Goal: Task Accomplishment & Management: Complete application form

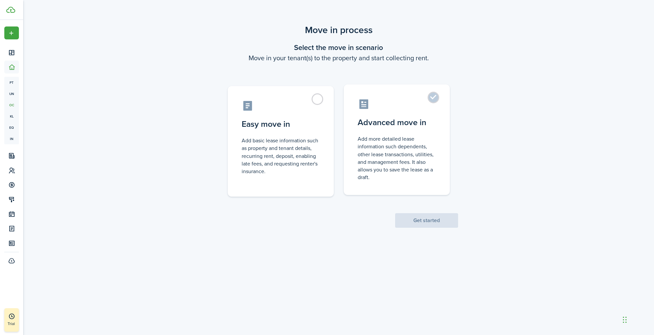
click at [366, 160] on control-radio-card-description "Add more detailed lease information such dependents, other lease transactions, …" at bounding box center [396, 158] width 78 height 46
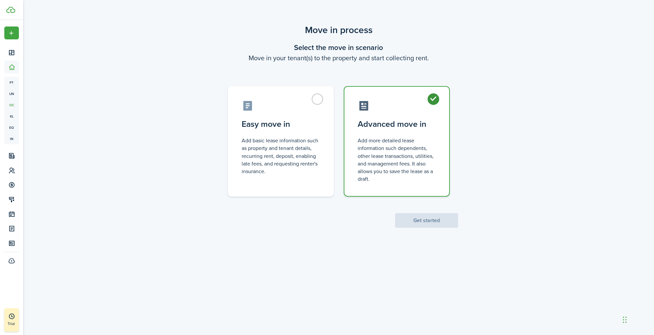
radio input "true"
click at [421, 220] on button "Get started" at bounding box center [426, 220] width 63 height 15
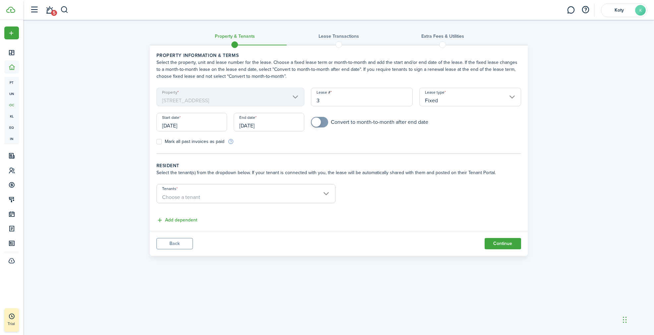
click at [433, 106] on input "Fixed" at bounding box center [470, 97] width 102 height 19
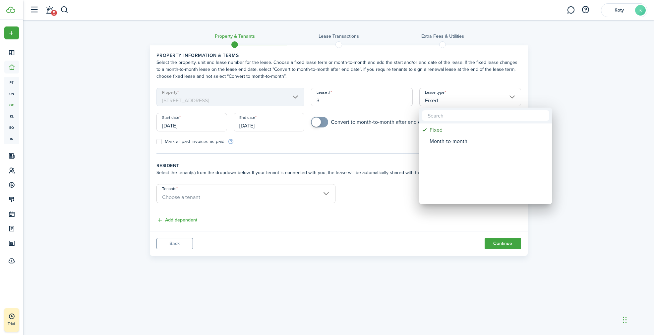
click at [357, 140] on div at bounding box center [327, 167] width 760 height 441
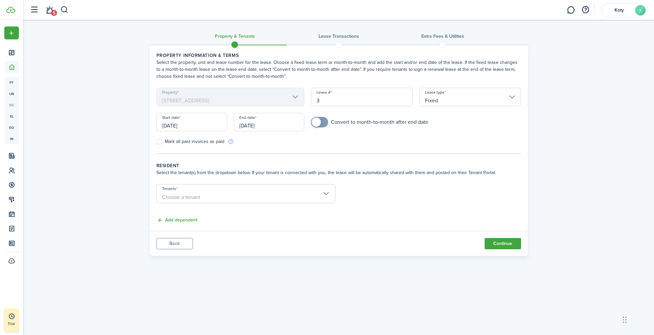
click at [219, 125] on input "[DATE]" at bounding box center [191, 122] width 71 height 19
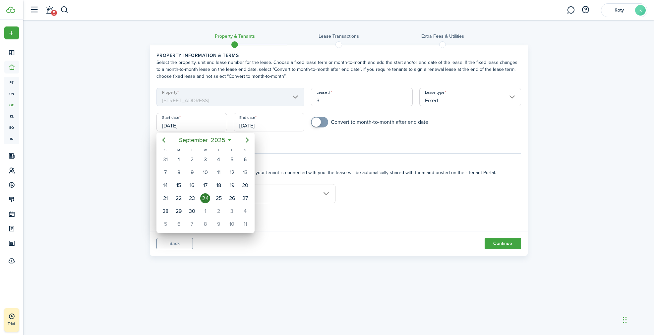
click at [219, 125] on div at bounding box center [327, 167] width 760 height 441
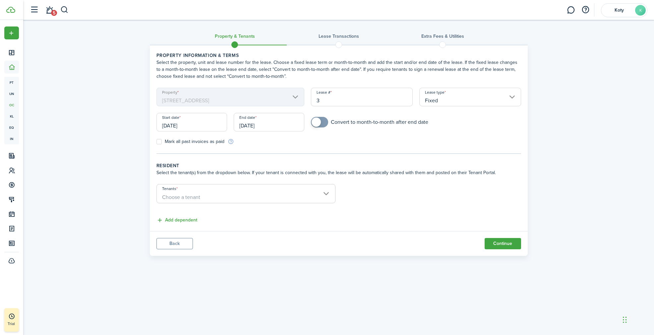
click at [219, 125] on input "[DATE]" at bounding box center [191, 122] width 71 height 19
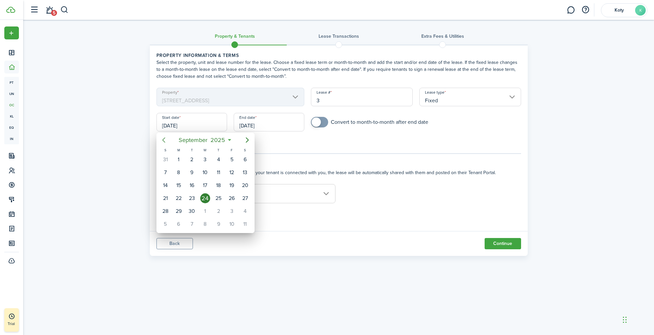
click at [165, 142] on icon "Previous page" at bounding box center [164, 140] width 8 height 8
click at [165, 141] on icon "Previous page" at bounding box center [164, 140] width 8 height 8
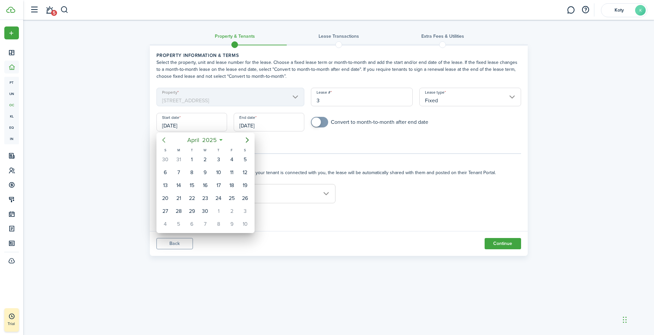
click at [165, 141] on icon "Previous page" at bounding box center [164, 140] width 8 height 8
click at [245, 158] on div "1" at bounding box center [245, 160] width 10 height 10
type input "[DATE]"
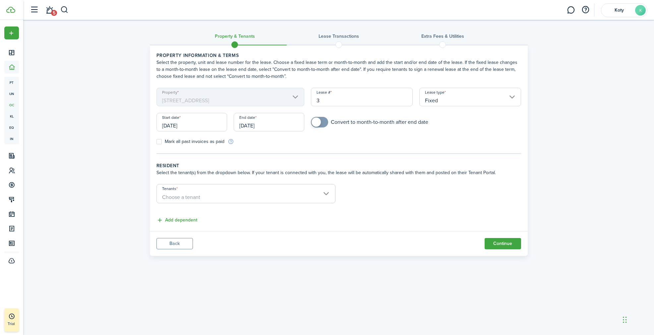
click at [263, 127] on input "[DATE]" at bounding box center [269, 122] width 71 height 19
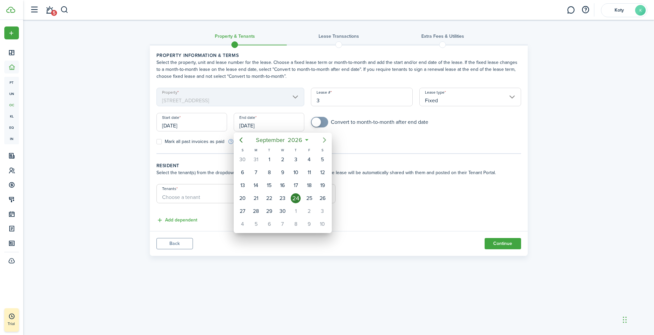
click at [325, 141] on icon "Next page" at bounding box center [324, 140] width 8 height 8
click at [242, 138] on icon "Previous page" at bounding box center [241, 140] width 8 height 8
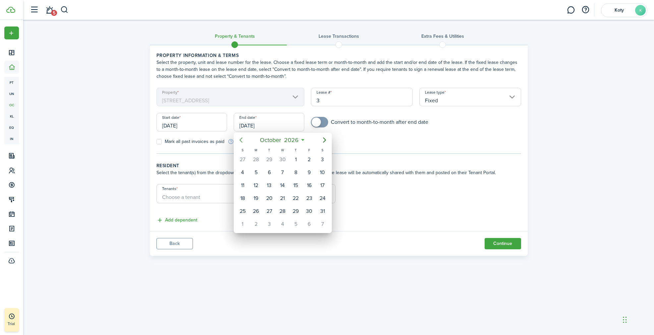
click at [242, 138] on icon "Previous page" at bounding box center [241, 140] width 8 height 8
click at [239, 140] on icon "Previous page" at bounding box center [241, 140] width 8 height 8
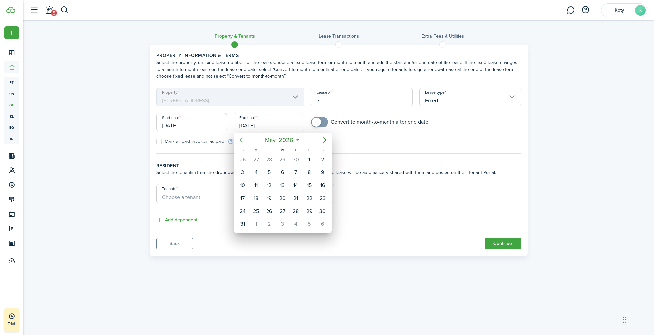
click at [239, 140] on icon "Previous page" at bounding box center [241, 140] width 8 height 8
click at [326, 141] on icon "Next page" at bounding box center [324, 140] width 8 height 8
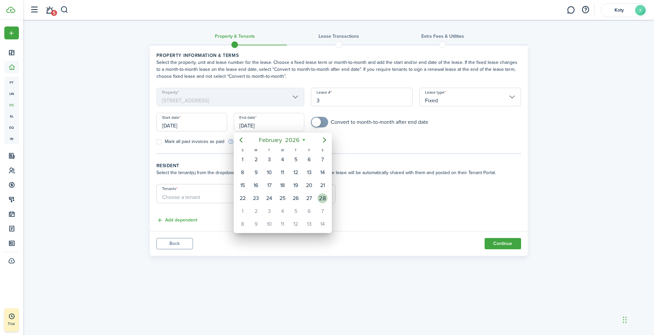
click at [320, 196] on div "28" at bounding box center [322, 198] width 10 height 10
type input "[DATE]"
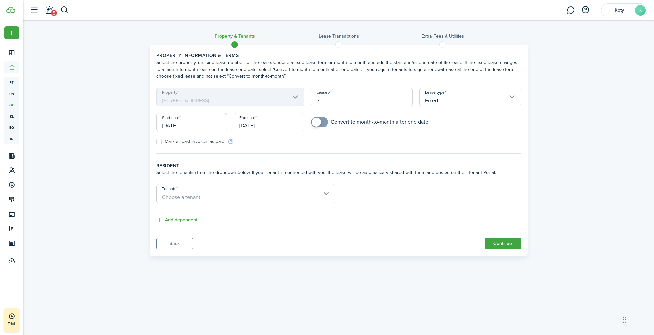
click at [209, 144] on label "Mark all past invoices as paid" at bounding box center [190, 141] width 68 height 5
click at [156, 142] on input "Mark all past invoices as paid" at bounding box center [156, 142] width 0 height 0
checkbox input "true"
click at [319, 128] on div "Convert to month-to-month after end date" at bounding box center [415, 125] width 216 height 17
checkbox input "true"
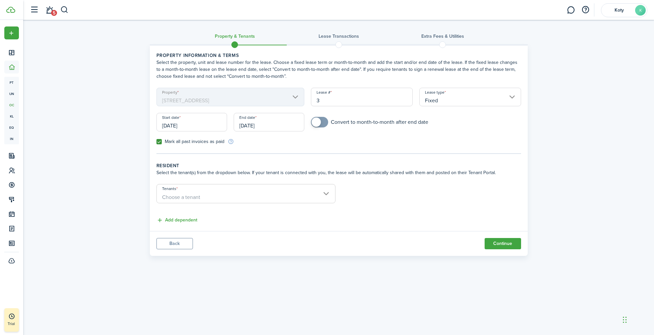
click at [319, 122] on span at bounding box center [315, 122] width 9 height 9
click at [220, 196] on span "Choose a tenant" at bounding box center [246, 197] width 178 height 11
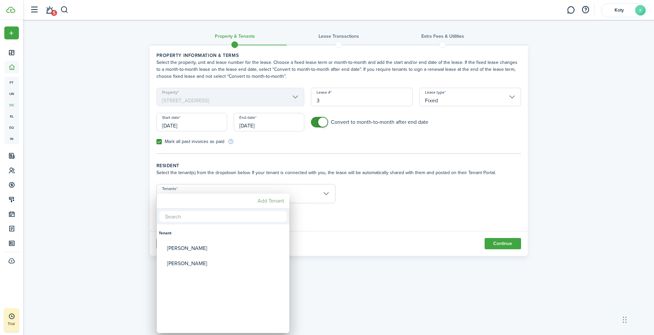
click at [278, 201] on mbsc-button "Add Tenant" at bounding box center [271, 201] width 32 height 12
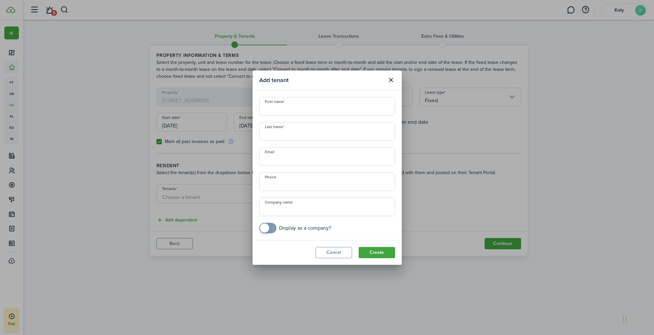
click at [300, 106] on input "First name" at bounding box center [327, 106] width 136 height 19
paste input "[GEOGRAPHIC_DATA]"
paste input "[PERSON_NAME]"
type input "[GEOGRAPHIC_DATA]"
click at [275, 136] on input "Last name" at bounding box center [327, 131] width 136 height 19
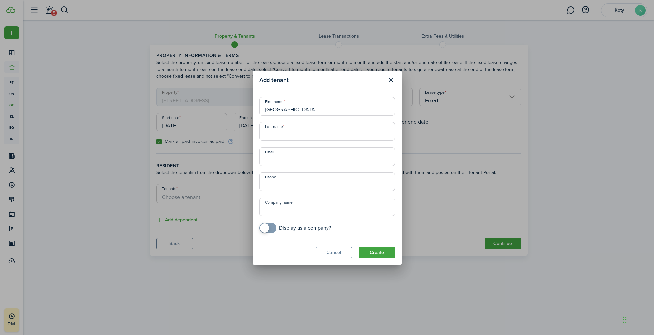
paste input "[PERSON_NAME]"
type input "[PERSON_NAME]"
click at [317, 150] on input "Email" at bounding box center [327, 156] width 136 height 19
paste input "[PERSON_NAME][EMAIL_ADDRESS][DOMAIN_NAME]"
type input "[PERSON_NAME][EMAIL_ADDRESS][DOMAIN_NAME]"
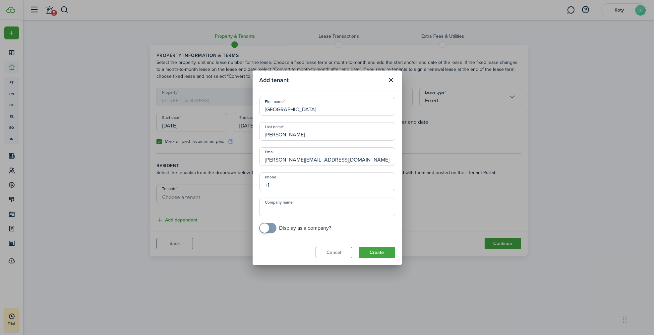
click at [316, 183] on input "+1" at bounding box center [327, 182] width 136 height 19
paste input "[PHONE_NUMBER]"
type input "[PHONE_NUMBER]"
click at [386, 256] on button "Create" at bounding box center [376, 252] width 36 height 11
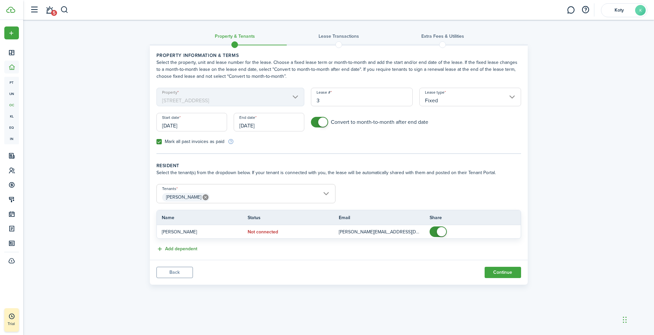
click at [185, 248] on button "Add dependent" at bounding box center [176, 250] width 41 height 8
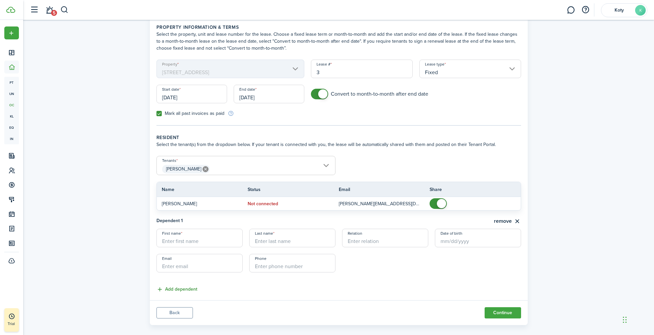
scroll to position [29, 0]
click at [392, 236] on input "Relation" at bounding box center [385, 237] width 86 height 19
type input "Roomate"
click at [511, 220] on button "remove" at bounding box center [507, 220] width 27 height 8
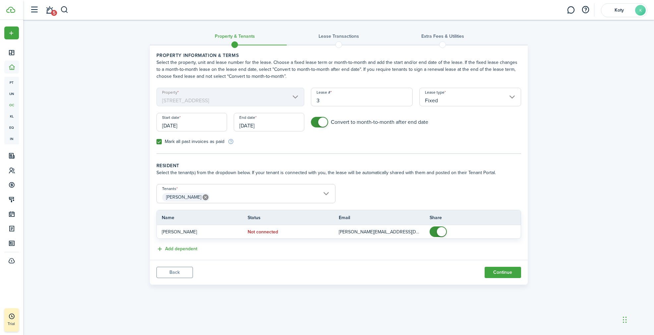
click at [253, 200] on span "[PERSON_NAME]" at bounding box center [246, 197] width 178 height 11
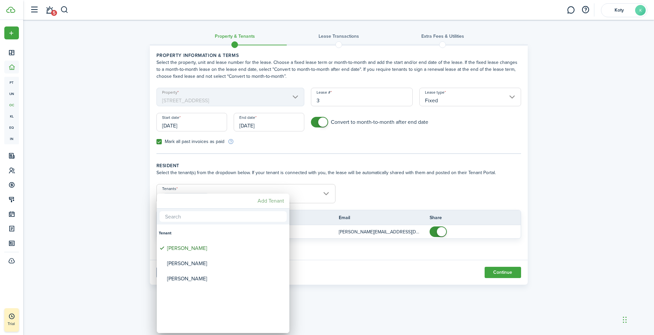
click at [274, 204] on mbsc-button "Add Tenant" at bounding box center [271, 201] width 32 height 12
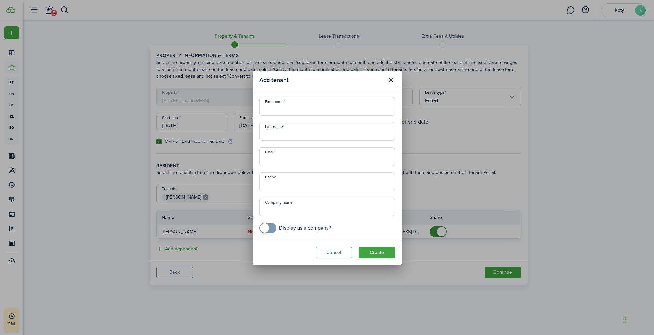
click at [296, 110] on input "First name" at bounding box center [327, 106] width 136 height 19
paste input "[PERSON_NAME]"
type input "[PERSON_NAME]"
click at [285, 137] on input "Last name" at bounding box center [327, 131] width 136 height 19
paste input "[PERSON_NAME]"
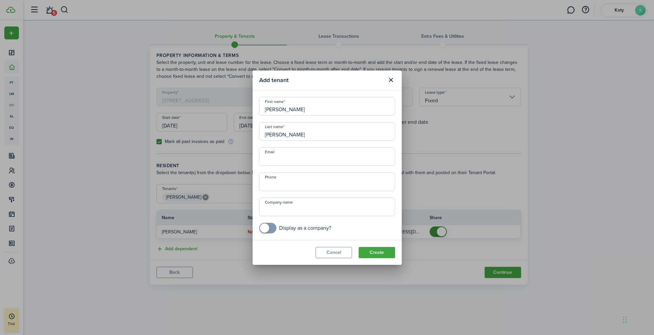
type input "[PERSON_NAME]"
click at [276, 167] on div "First name [PERSON_NAME] Last name [PERSON_NAME] Email Phone Company name Displ…" at bounding box center [327, 165] width 142 height 136
click at [276, 164] on input "Email" at bounding box center [327, 156] width 136 height 19
paste input "[EMAIL_ADDRESS][DOMAIN_NAME]"
type input "[EMAIL_ADDRESS][DOMAIN_NAME]"
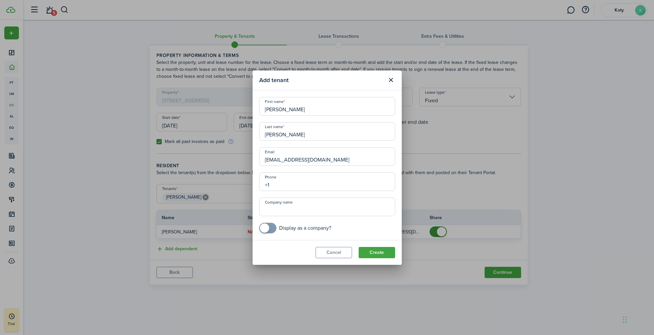
click at [285, 182] on input "+1" at bounding box center [327, 182] width 136 height 19
paste input "[PHONE_NUMBER]"
type input "[PHONE_NUMBER]"
click at [288, 210] on input "Company name" at bounding box center [327, 207] width 136 height 19
click at [384, 254] on button "Create" at bounding box center [376, 252] width 36 height 11
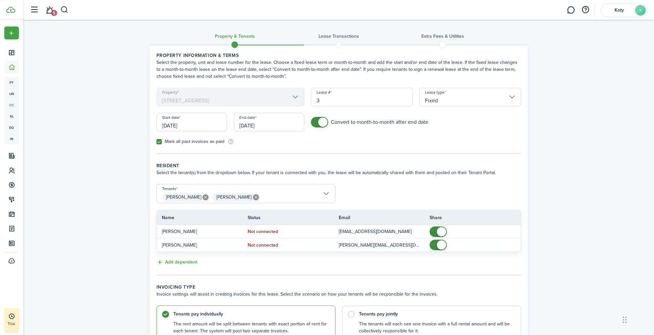
click at [269, 196] on span "[PERSON_NAME] [PERSON_NAME]" at bounding box center [246, 197] width 178 height 11
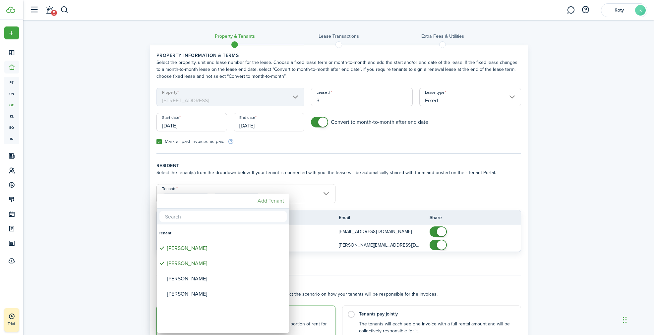
click at [268, 202] on mbsc-button "Add Tenant" at bounding box center [271, 201] width 32 height 12
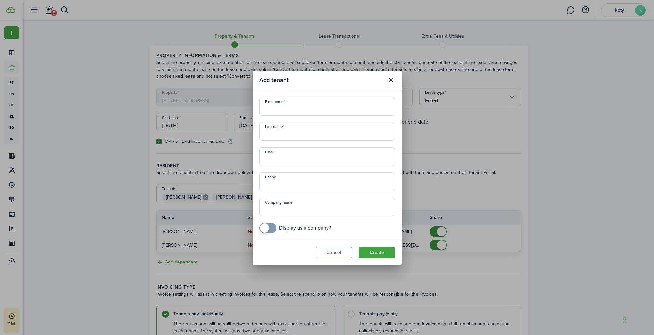
click at [312, 108] on input "First name" at bounding box center [327, 106] width 136 height 19
paste input "Brayden"
type input "Brayden"
click at [281, 134] on input "Last name" at bounding box center [327, 131] width 136 height 19
paste input "[PERSON_NAME]"
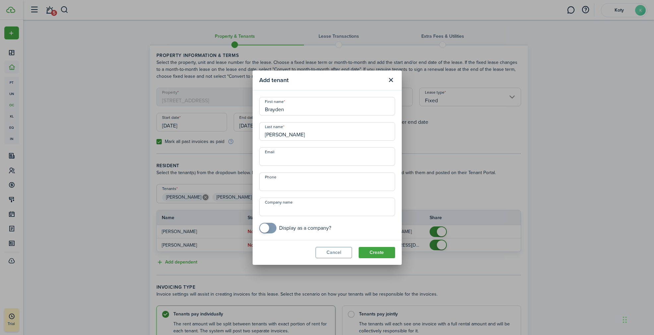
type input "[PERSON_NAME]"
click at [290, 164] on input "Email" at bounding box center [327, 156] width 136 height 19
paste input "[EMAIL_ADDRESS][DOMAIN_NAME]"
type input "[EMAIL_ADDRESS][DOMAIN_NAME]"
click at [285, 188] on input "+1" at bounding box center [327, 182] width 136 height 19
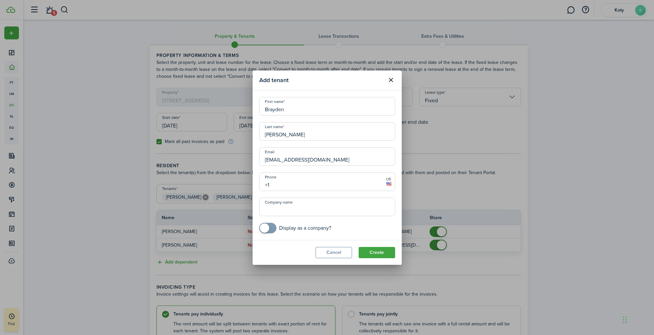
paste input "[PHONE_NUMBER]"
type input "[PHONE_NUMBER]"
click at [381, 254] on button "Create" at bounding box center [376, 252] width 36 height 11
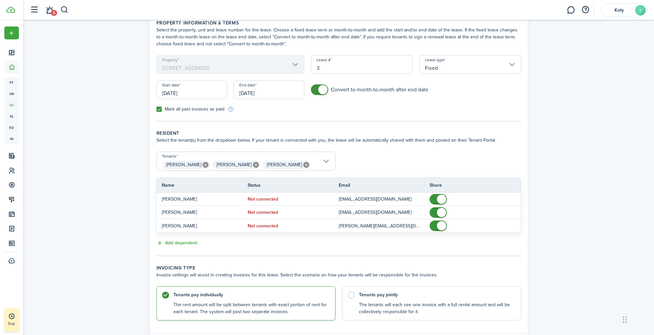
scroll to position [74, 0]
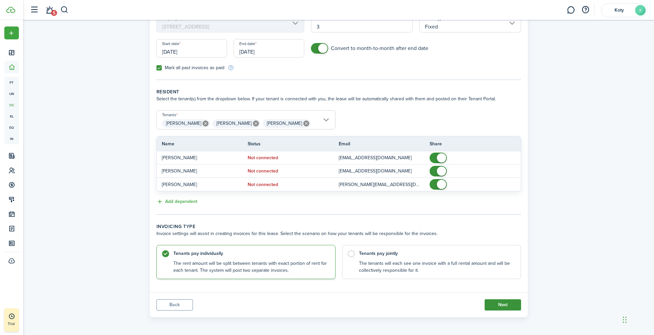
click at [501, 304] on button "Next" at bounding box center [502, 305] width 36 height 11
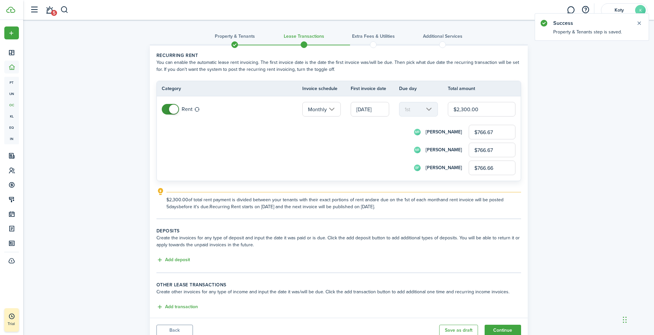
scroll to position [26, 0]
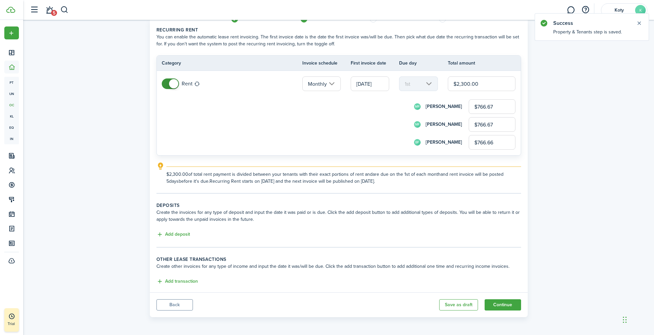
click at [172, 307] on button "Back" at bounding box center [174, 305] width 36 height 11
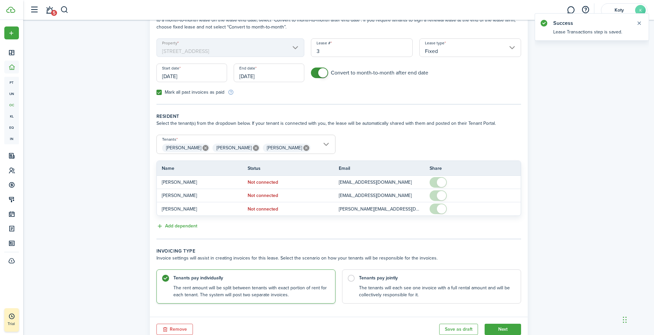
scroll to position [50, 0]
click at [367, 283] on control-radio-card-description "The tenants will each see one invoice with a full rental amount and will be col…" at bounding box center [436, 290] width 155 height 14
radio input "false"
radio input "true"
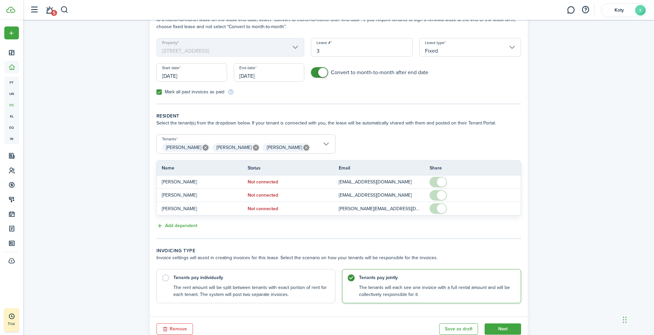
scroll to position [74, 0]
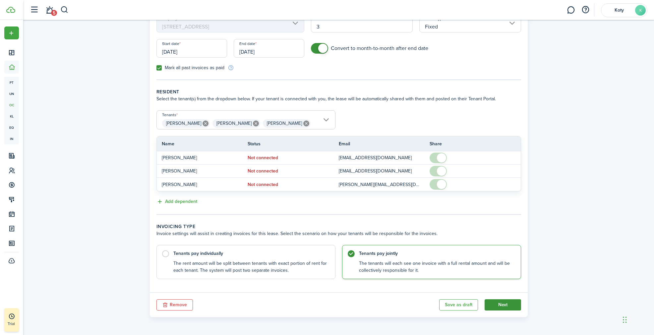
click at [494, 307] on button "Next" at bounding box center [502, 305] width 36 height 11
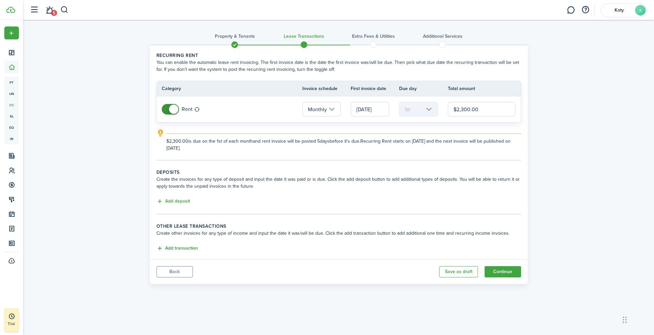
click at [188, 248] on button "Add transaction" at bounding box center [176, 249] width 41 height 8
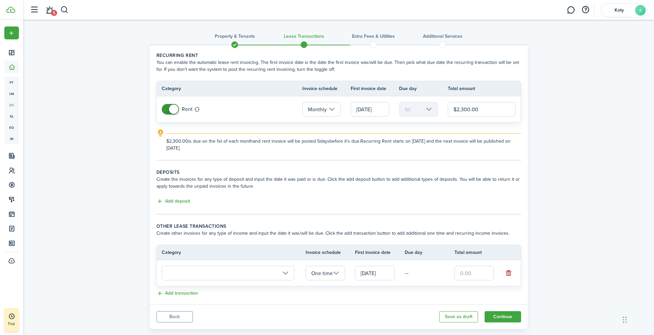
click at [203, 275] on input "text" at bounding box center [228, 273] width 133 height 15
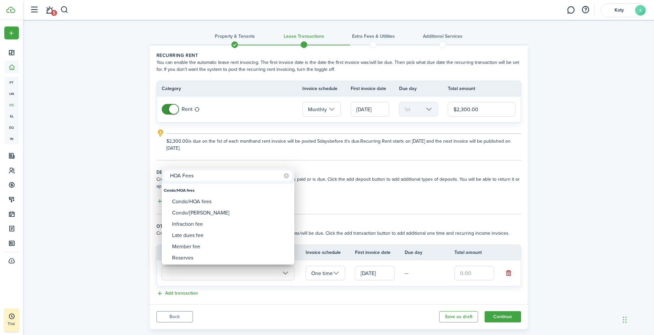
type input "HOA Fees"
click at [391, 220] on div at bounding box center [327, 167] width 760 height 441
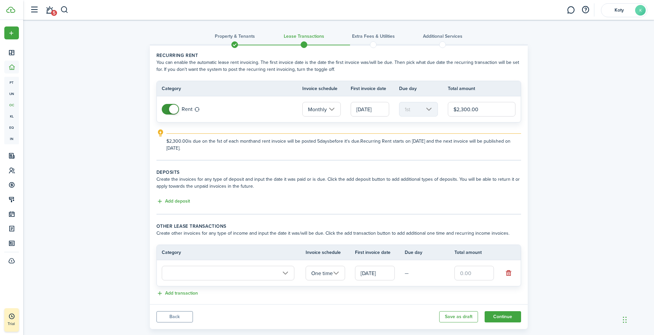
click at [252, 271] on input "text" at bounding box center [228, 273] width 133 height 15
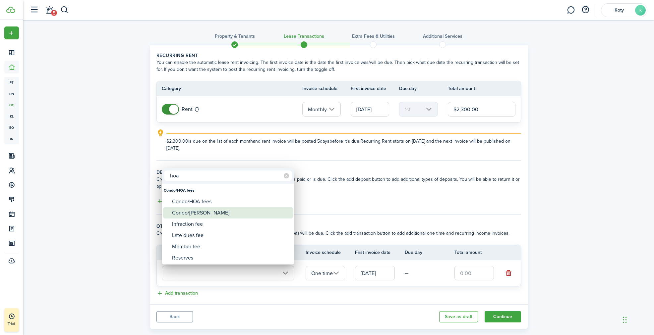
type input "hoa"
click at [219, 215] on div "Condo/[PERSON_NAME]" at bounding box center [230, 212] width 117 height 11
type input "Condo/HOA fees / Condo/[PERSON_NAME]"
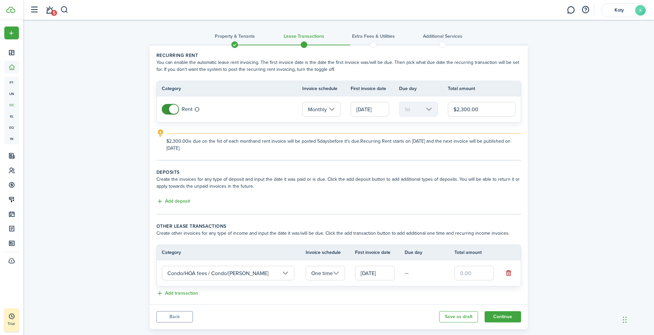
click at [185, 274] on input "Condo/HOA fees / Condo/[PERSON_NAME]" at bounding box center [228, 273] width 133 height 15
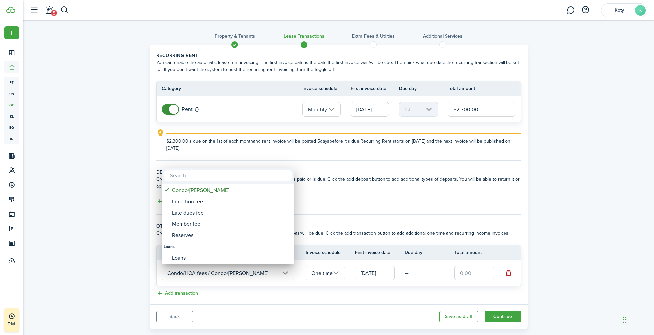
click at [342, 276] on div at bounding box center [327, 167] width 760 height 441
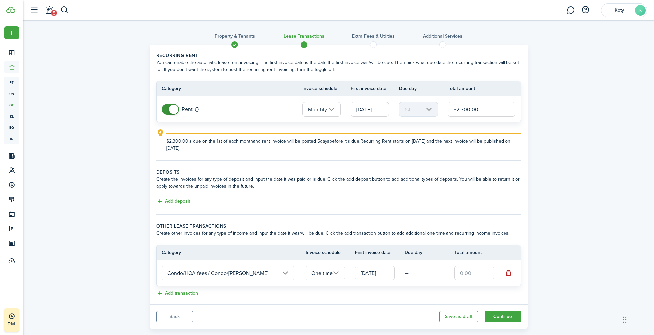
click at [340, 273] on input "One time" at bounding box center [325, 273] width 40 height 15
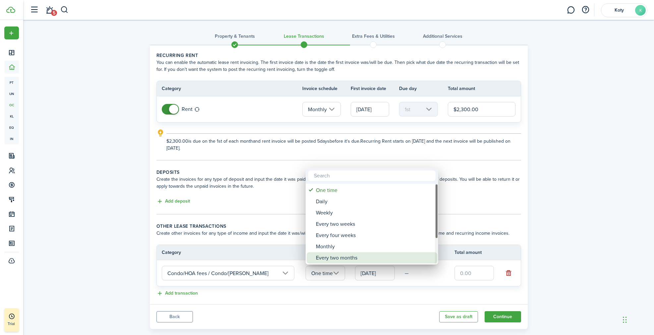
click at [333, 250] on div "Monthly" at bounding box center [374, 246] width 117 height 11
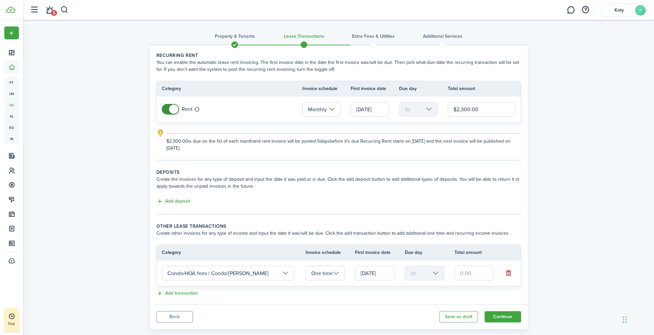
type input "Monthly"
click at [468, 274] on input "text" at bounding box center [474, 273] width 40 height 15
type input "$50.00"
click at [504, 320] on button "Continue" at bounding box center [502, 316] width 36 height 11
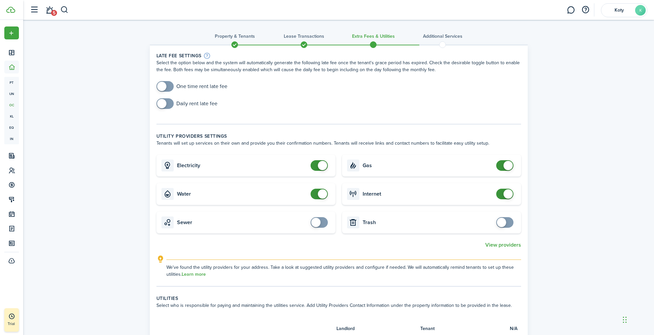
checkbox input "true"
click at [167, 105] on span at bounding box center [165, 103] width 7 height 11
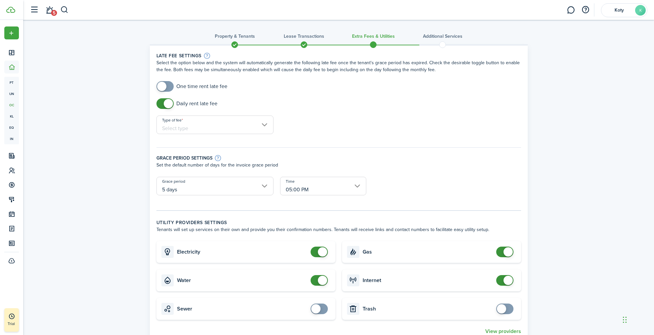
click at [174, 125] on input "Type of fee" at bounding box center [214, 125] width 117 height 19
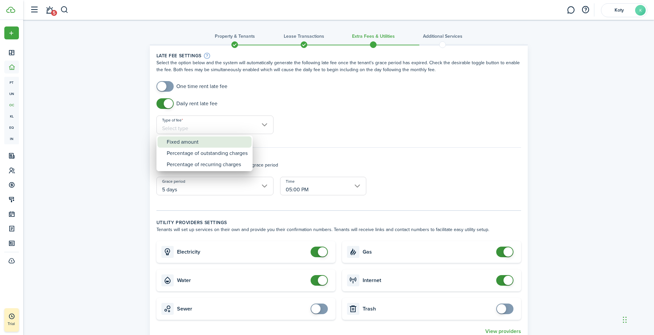
click at [182, 143] on div "Fixed amount" at bounding box center [207, 141] width 81 height 11
type input "Fixed amount"
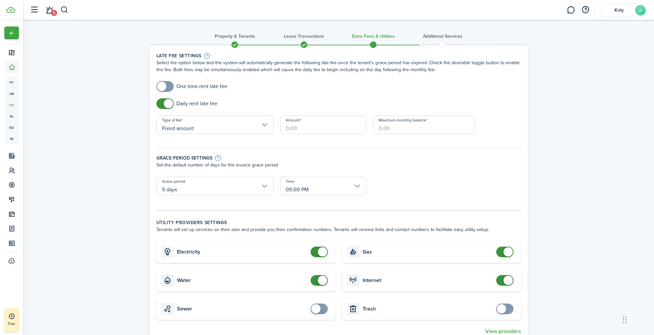
click at [297, 132] on input "Amount" at bounding box center [323, 125] width 86 height 19
click at [294, 131] on input "Amount" at bounding box center [323, 125] width 86 height 19
type input "$25.00"
click at [393, 131] on input "Maximum monthly balance" at bounding box center [424, 125] width 102 height 19
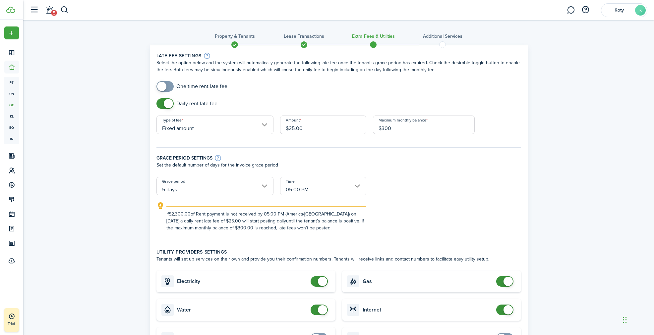
type input "$300.00"
click at [409, 166] on p "Set the default number of days for the invoice grace period" at bounding box center [338, 165] width 364 height 7
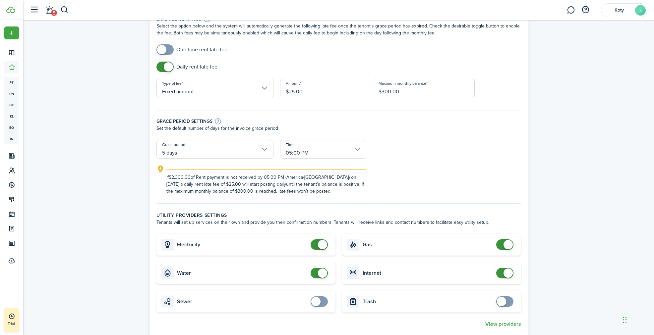
scroll to position [37, 0]
click at [250, 156] on input "5 days" at bounding box center [214, 149] width 117 height 19
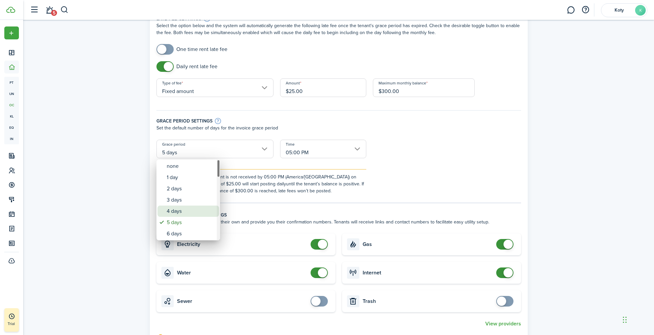
click at [180, 203] on div "3 days" at bounding box center [191, 199] width 48 height 11
type input "3 days"
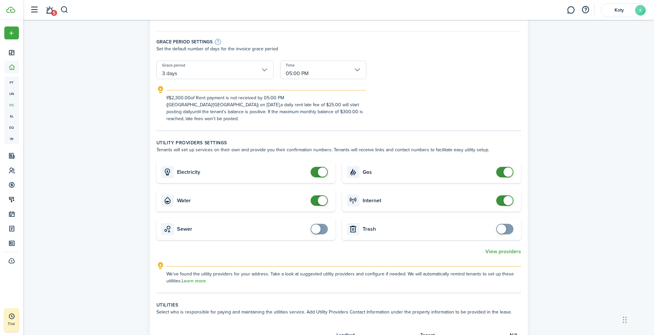
scroll to position [117, 0]
checkbox input "true"
click at [322, 223] on span at bounding box center [319, 228] width 7 height 11
checkbox input "true"
click at [508, 223] on span at bounding box center [504, 228] width 7 height 11
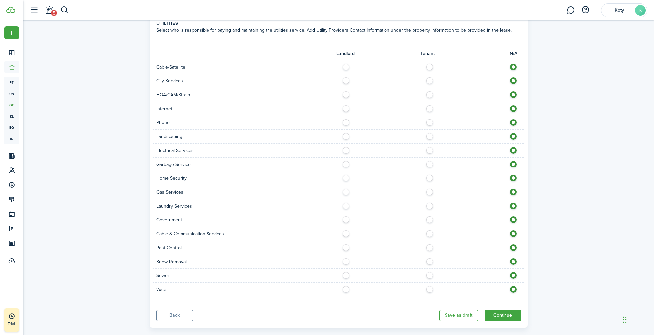
scroll to position [402, 0]
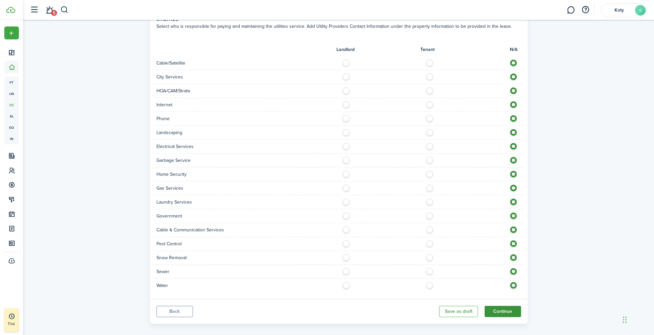
click at [505, 306] on button "Continue" at bounding box center [502, 311] width 36 height 11
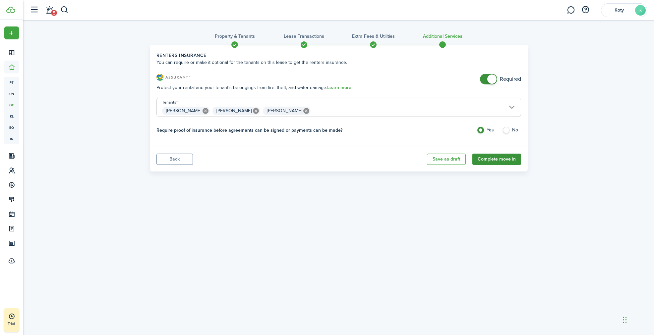
click at [488, 159] on button "Complete move in" at bounding box center [496, 159] width 49 height 11
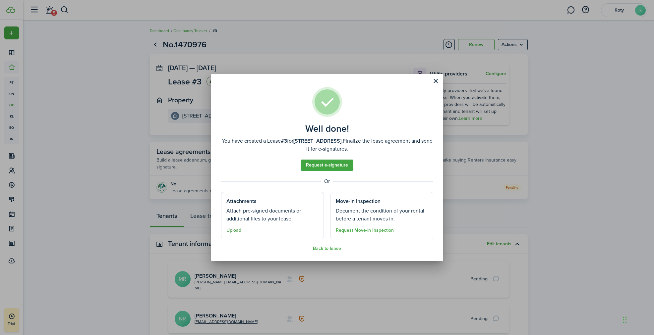
click at [235, 230] on button "Upload" at bounding box center [233, 230] width 15 height 5
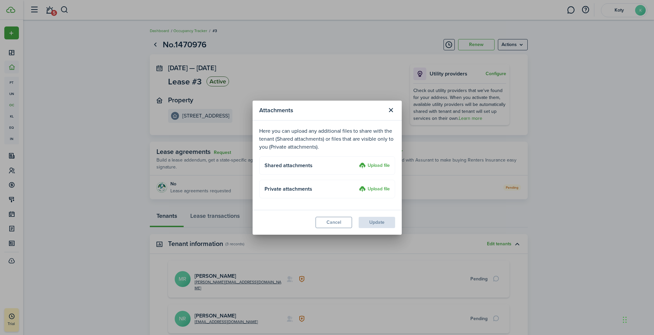
click at [371, 165] on label "Upload file" at bounding box center [374, 166] width 31 height 8
click at [356, 162] on input "Upload file" at bounding box center [356, 162] width 0 height 0
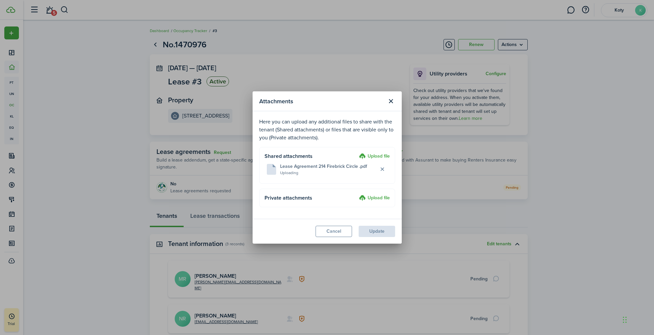
click at [371, 150] on upload-layout "Shared attachments Upload file Lease Agreement 214 Firebrick Circle .pdf Upload…" at bounding box center [327, 165] width 136 height 37
click at [371, 155] on label "Upload file" at bounding box center [374, 157] width 31 height 8
click at [356, 153] on input "Upload file" at bounding box center [356, 153] width 0 height 0
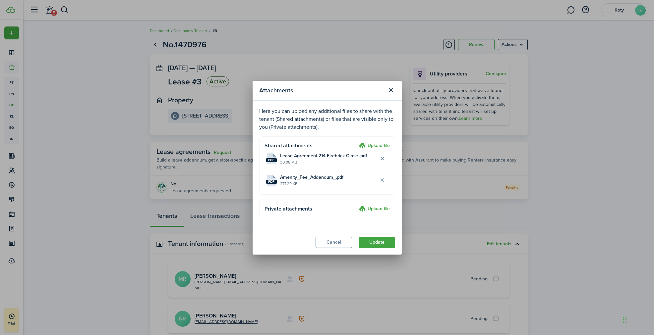
click at [383, 208] on label "Upload file" at bounding box center [374, 209] width 31 height 8
click at [356, 205] on input "Upload file" at bounding box center [356, 205] width 0 height 0
click at [374, 241] on button "Update" at bounding box center [376, 242] width 36 height 11
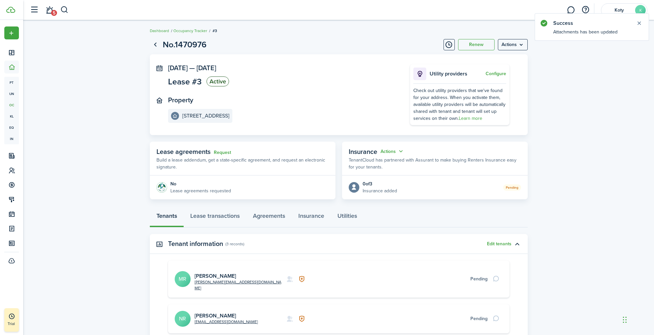
click at [288, 188] on panel-main-body "No Lease agreements requested" at bounding box center [243, 188] width 186 height 24
click at [501, 74] on button "Configure" at bounding box center [495, 73] width 21 height 5
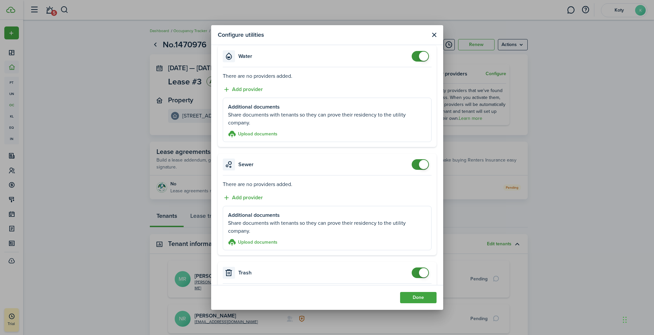
scroll to position [295, 0]
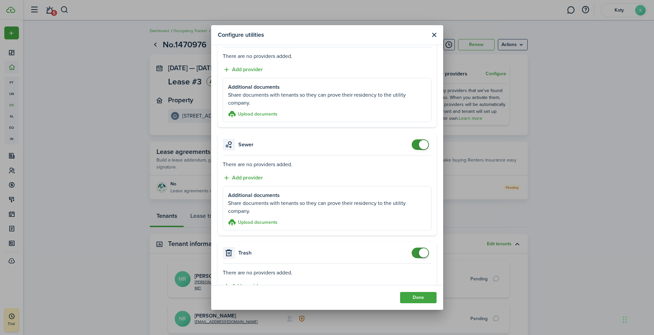
click at [437, 37] on header "Configure utilities" at bounding box center [327, 35] width 232 height 20
click at [434, 36] on button "Close modal" at bounding box center [434, 35] width 8 height 8
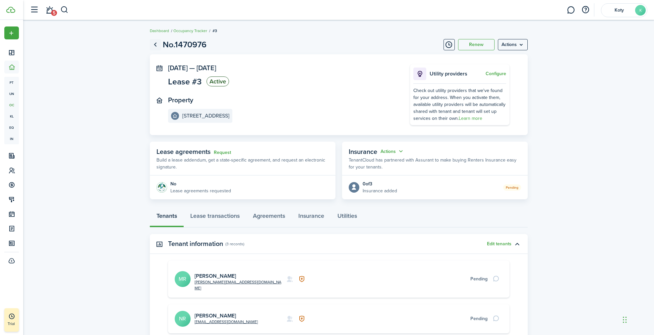
click at [158, 42] on link "Go back" at bounding box center [155, 44] width 11 height 11
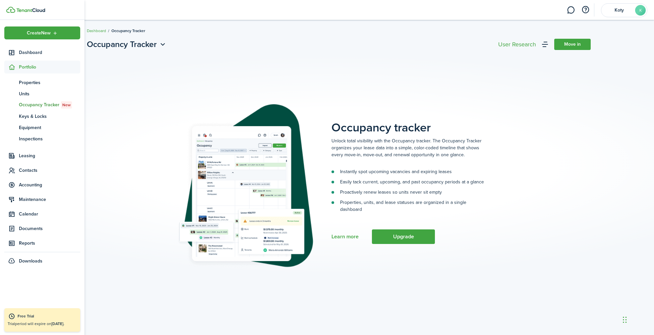
click at [19, 69] on span "Portfolio" at bounding box center [49, 67] width 61 height 7
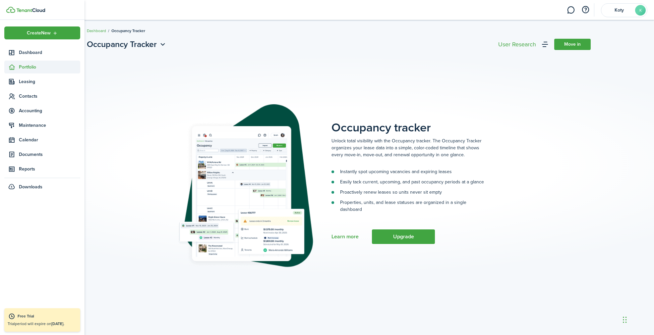
click at [22, 73] on span "Portfolio" at bounding box center [42, 67] width 76 height 13
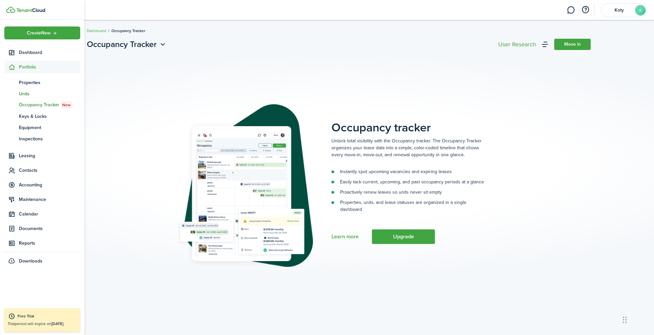
click at [25, 94] on span "Units" at bounding box center [49, 93] width 61 height 7
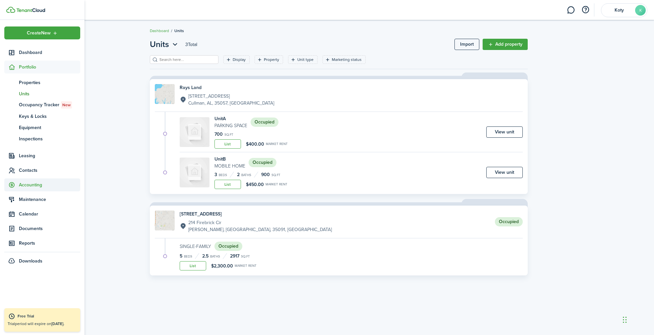
click at [34, 183] on span "Accounting" at bounding box center [49, 185] width 61 height 7
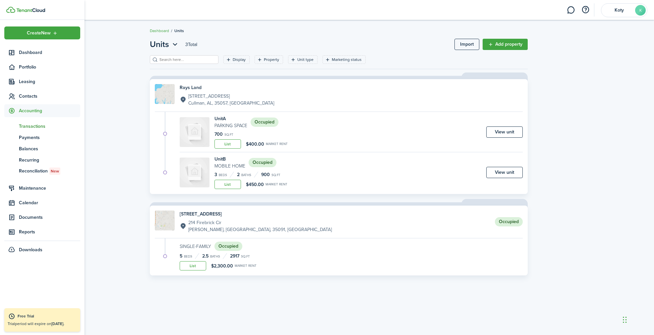
click at [37, 130] on link "tn Transactions" at bounding box center [42, 126] width 76 height 11
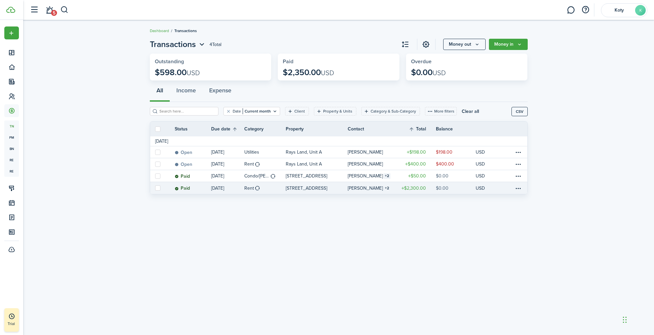
click at [240, 187] on link "[DATE]" at bounding box center [227, 188] width 33 height 12
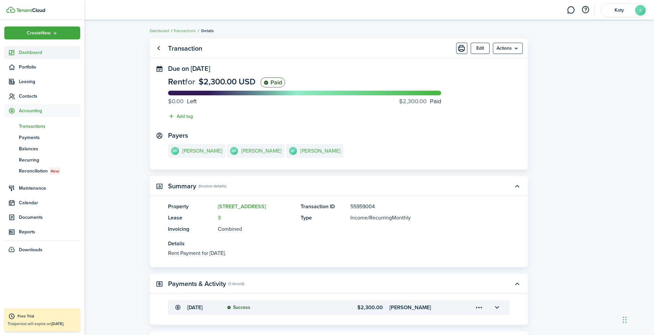
click at [27, 51] on span "Dashboard" at bounding box center [49, 52] width 61 height 7
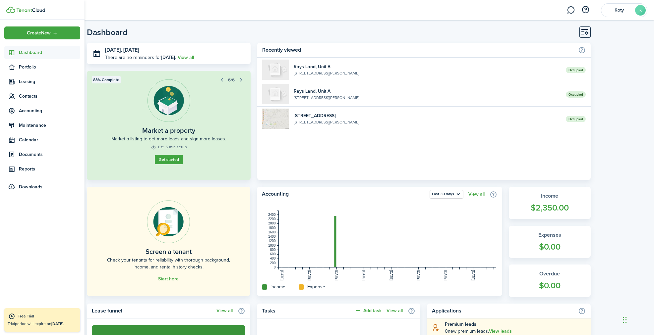
click at [12, 10] on img at bounding box center [10, 10] width 9 height 6
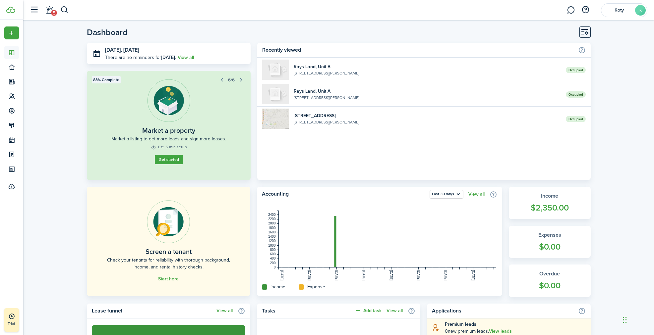
click at [617, 237] on div "Dashboard [DATE], [DATE] There are no reminders for [DATE] . View all Property …" at bounding box center [338, 335] width 630 height 625
click at [336, 264] on rect at bounding box center [387, 239] width 218 height 57
